Goal: Find specific page/section: Find specific page/section

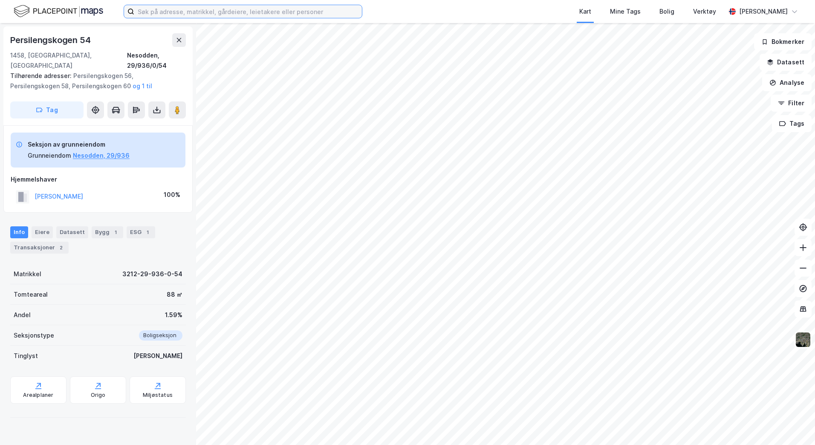
click at [169, 11] on input at bounding box center [248, 11] width 228 height 13
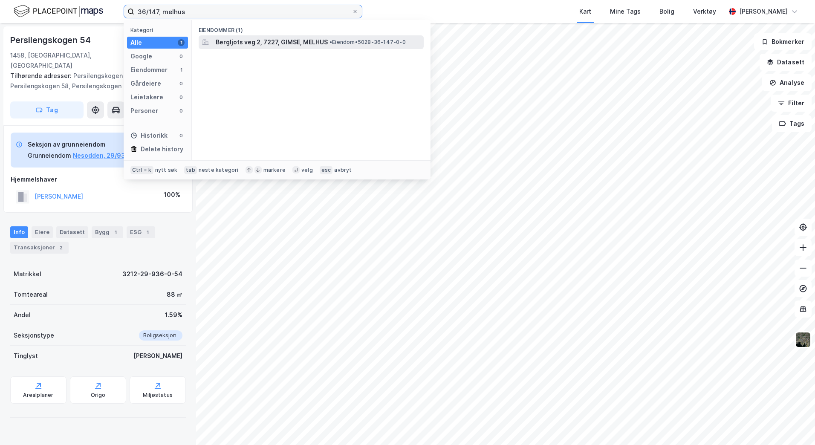
type input "36/147, melhus"
click at [281, 41] on span "Bergljots veg 2, 7227, GIMSE, MELHUS" at bounding box center [272, 42] width 112 height 10
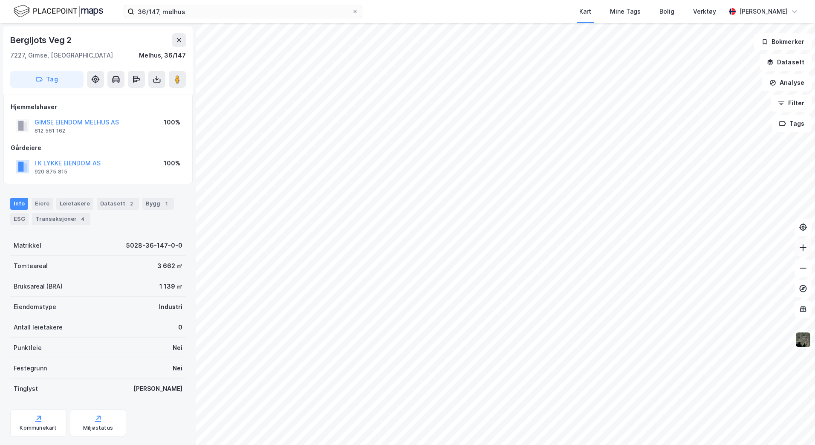
click at [800, 249] on icon at bounding box center [803, 248] width 9 height 9
click at [774, 60] on icon "button" at bounding box center [771, 60] width 6 height 3
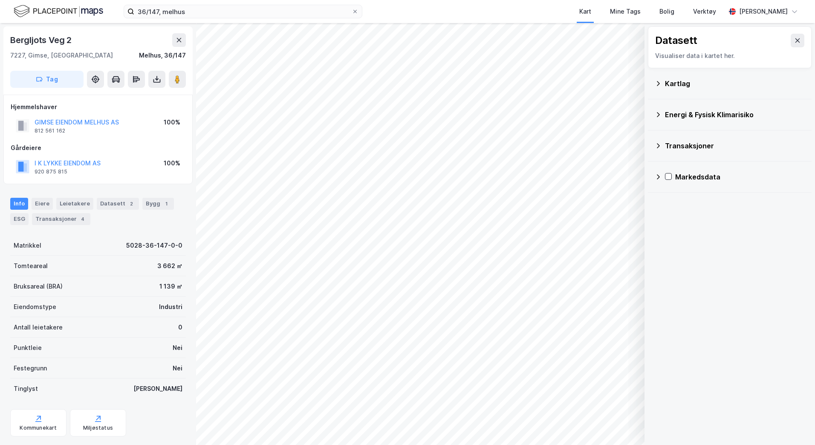
click at [657, 80] on icon at bounding box center [658, 83] width 7 height 7
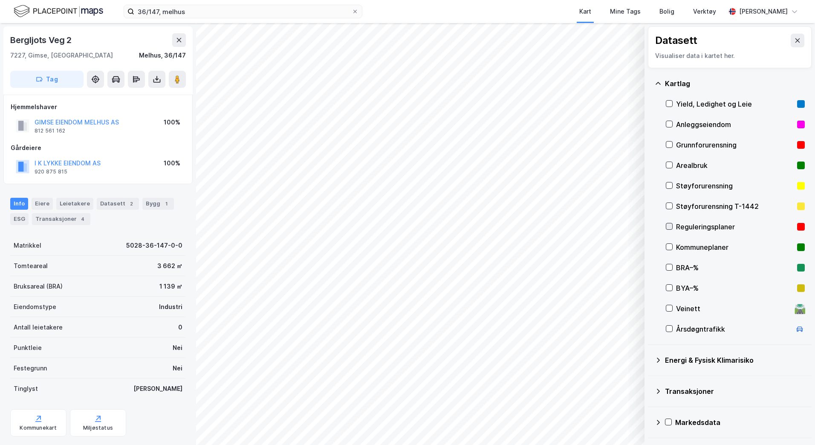
click at [670, 226] on icon at bounding box center [670, 226] width 6 height 6
click at [796, 39] on icon at bounding box center [798, 40] width 5 height 4
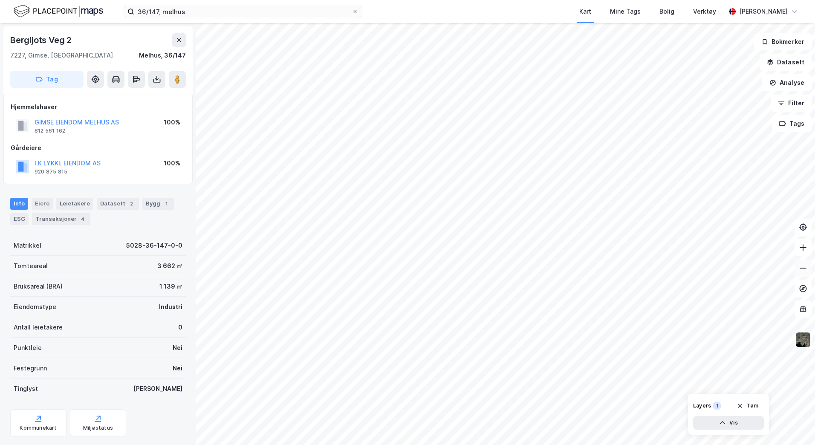
click at [802, 269] on icon at bounding box center [803, 268] width 9 height 9
click at [803, 270] on icon at bounding box center [803, 268] width 9 height 9
click at [804, 249] on icon at bounding box center [803, 248] width 9 height 9
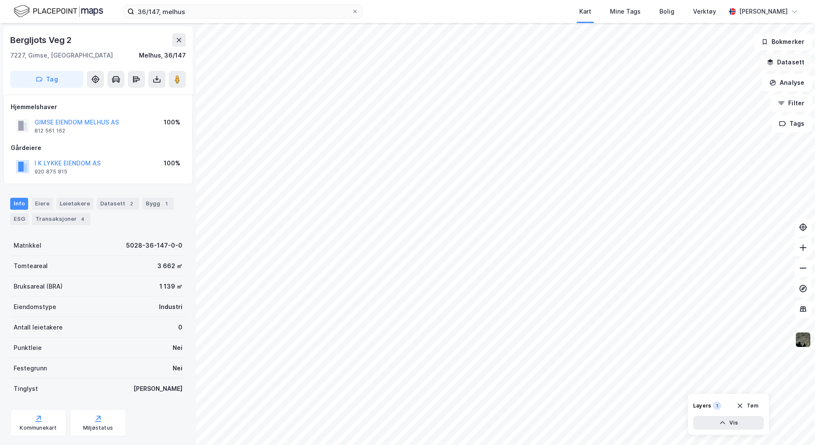
click at [772, 58] on button "Datasett" at bounding box center [786, 62] width 52 height 17
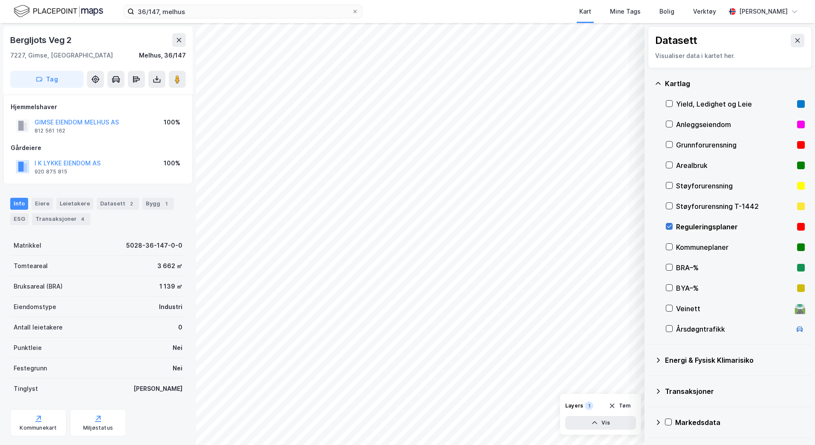
click at [668, 227] on icon at bounding box center [670, 226] width 6 height 6
click at [794, 42] on icon at bounding box center [797, 40] width 7 height 7
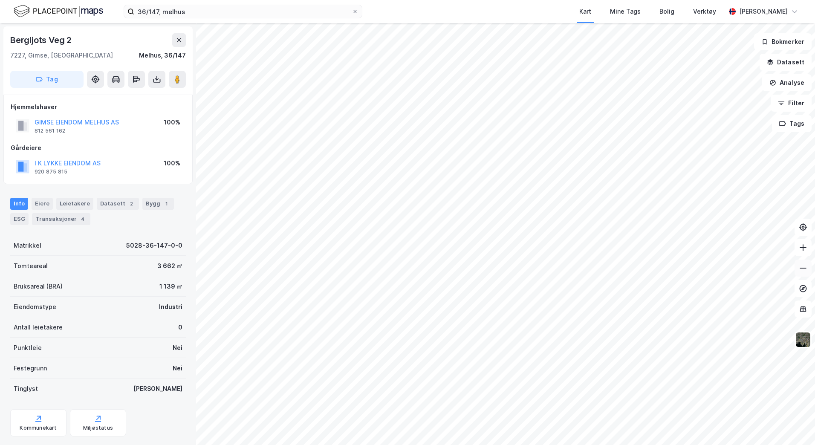
click at [799, 266] on icon at bounding box center [803, 268] width 9 height 9
